Goal: Task Accomplishment & Management: Manage account settings

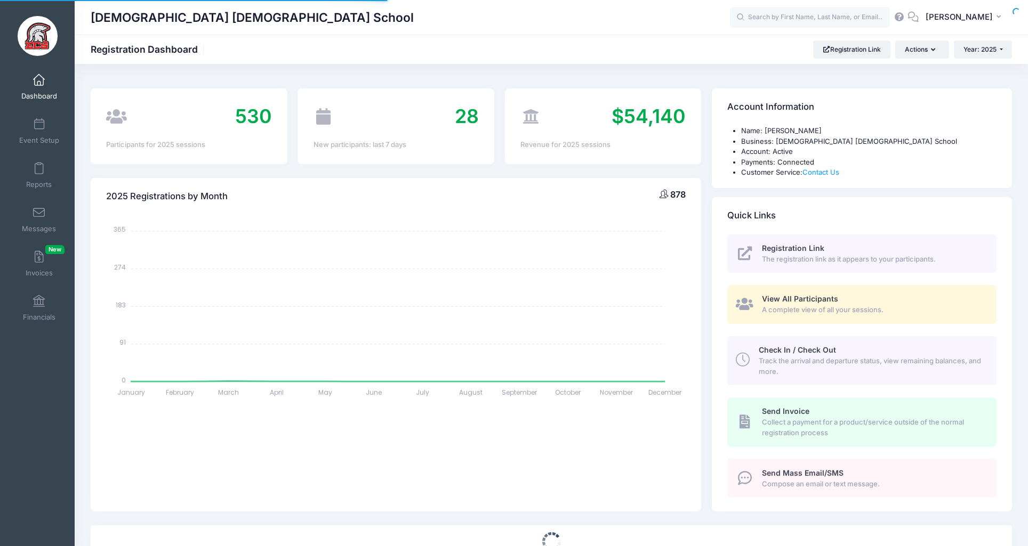
select select
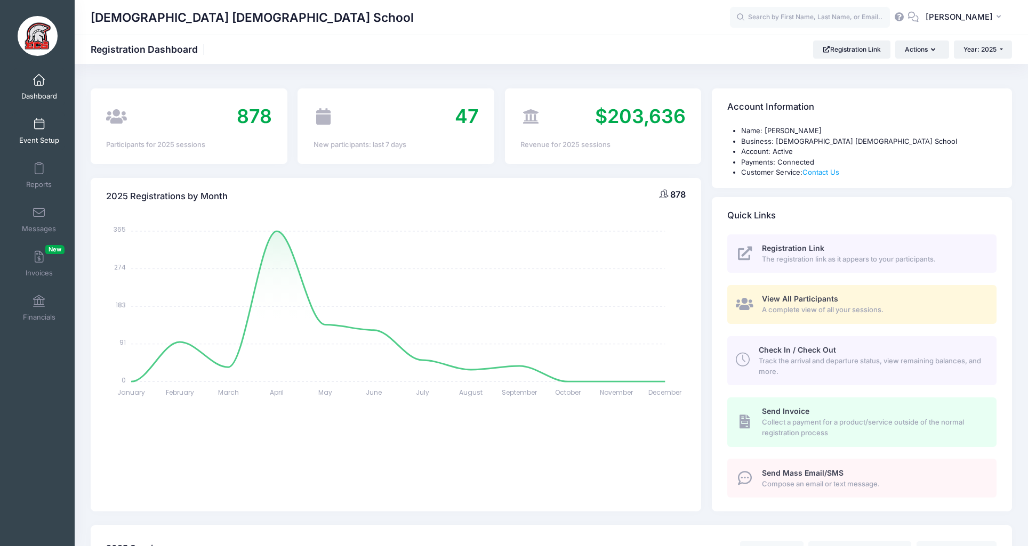
click at [41, 132] on link "Event Setup" at bounding box center [39, 130] width 51 height 37
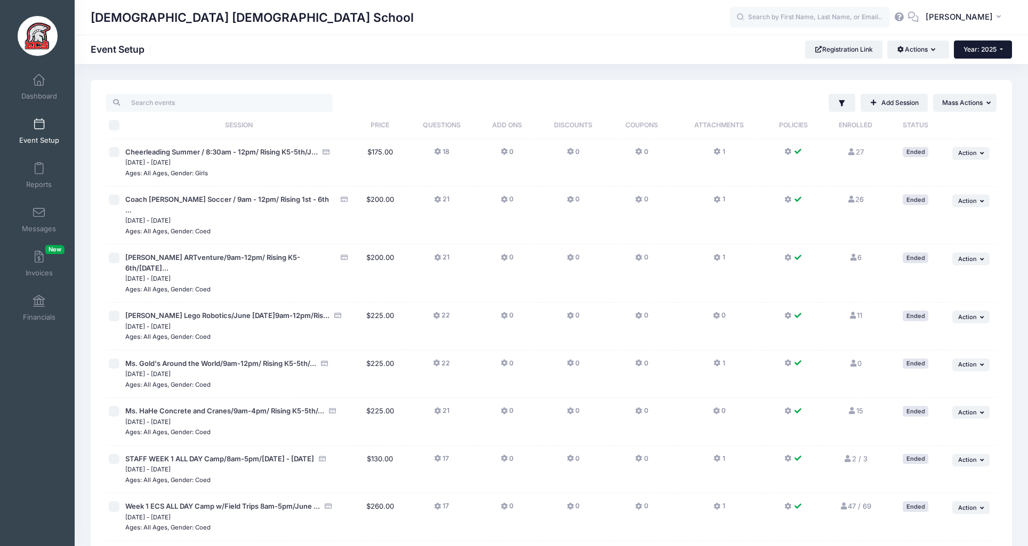
click at [979, 45] on span "Year: 2025" at bounding box center [979, 49] width 33 height 8
click at [980, 82] on link "Year: 2024" at bounding box center [988, 84] width 69 height 14
